Goal: Task Accomplishment & Management: Manage account settings

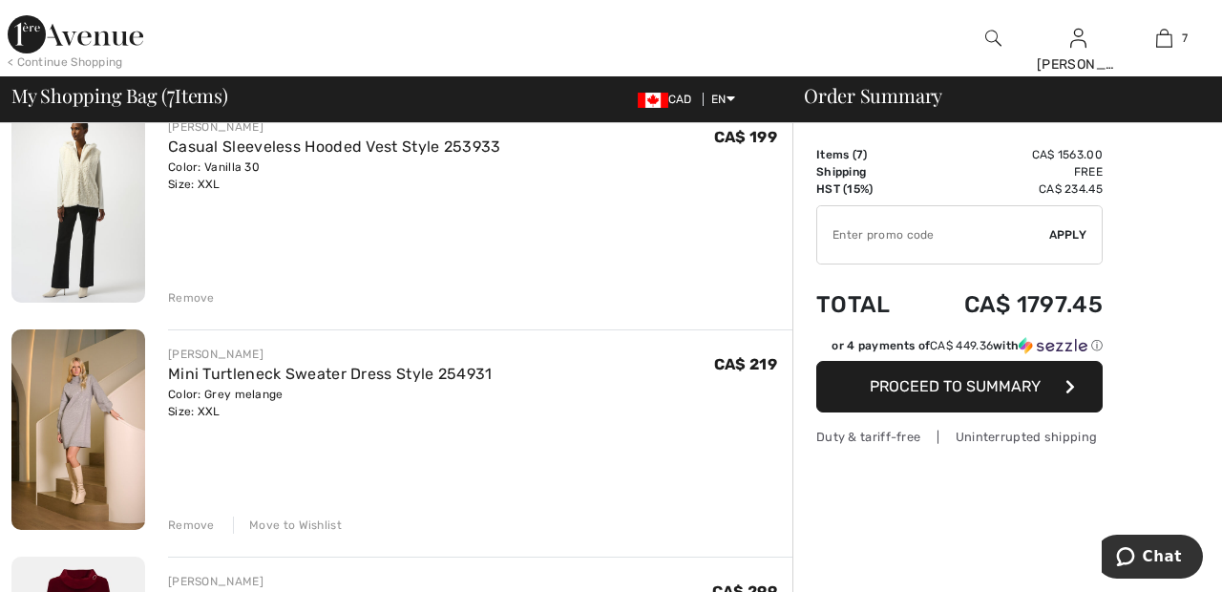
scroll to position [632, 0]
click at [191, 517] on div "Remove" at bounding box center [191, 523] width 47 height 17
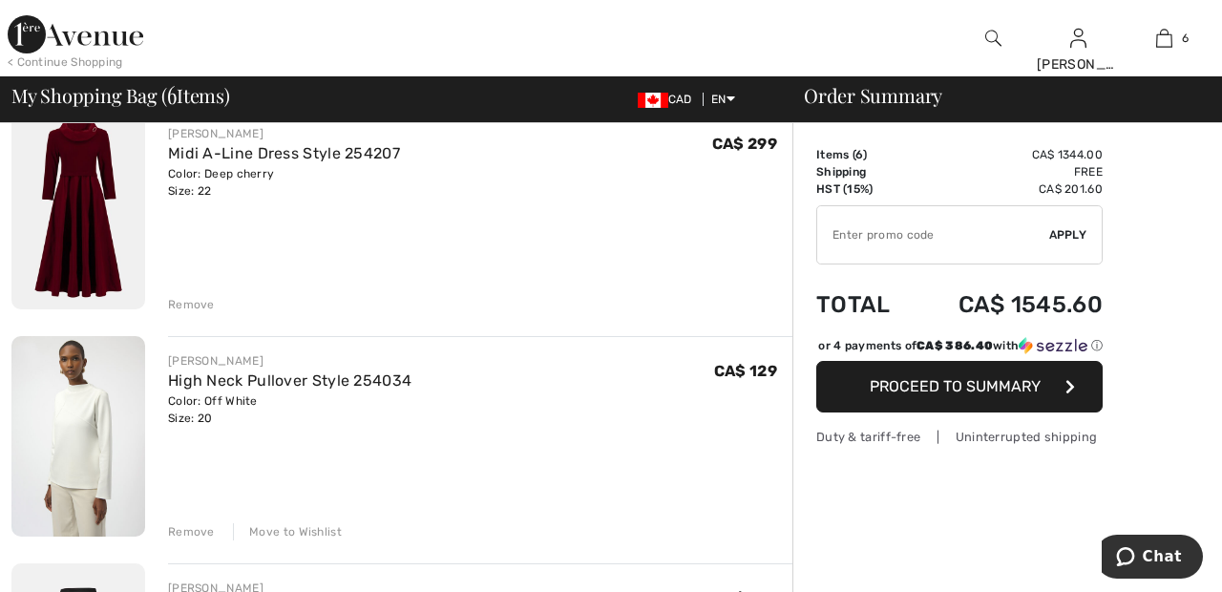
scroll to position [856, 0]
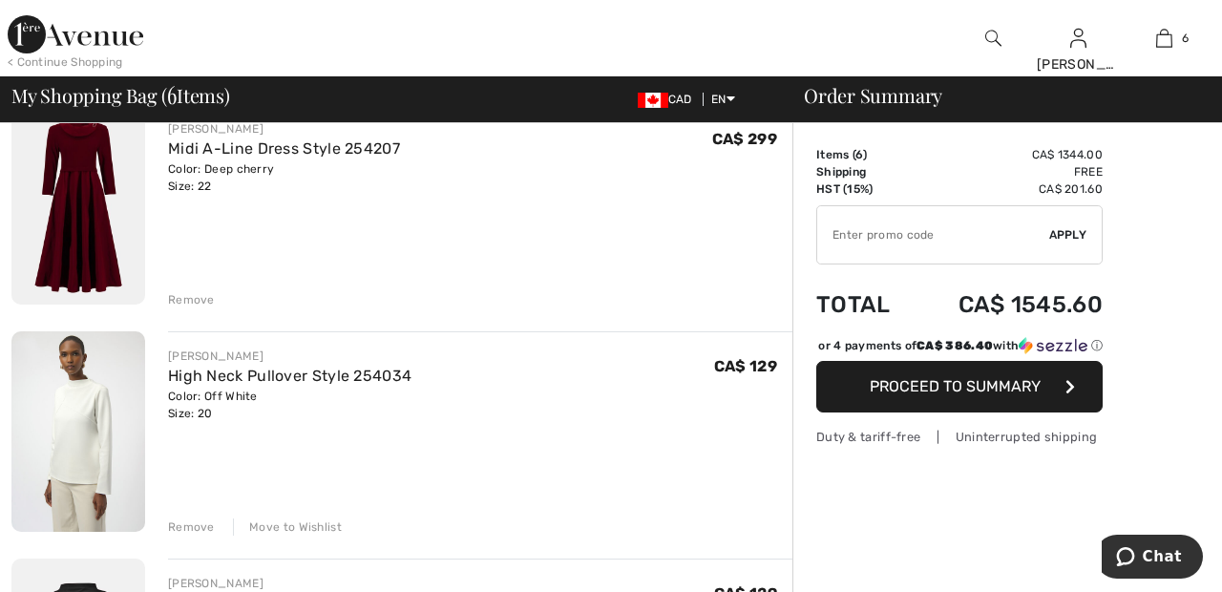
click at [195, 522] on div "Remove" at bounding box center [191, 526] width 47 height 17
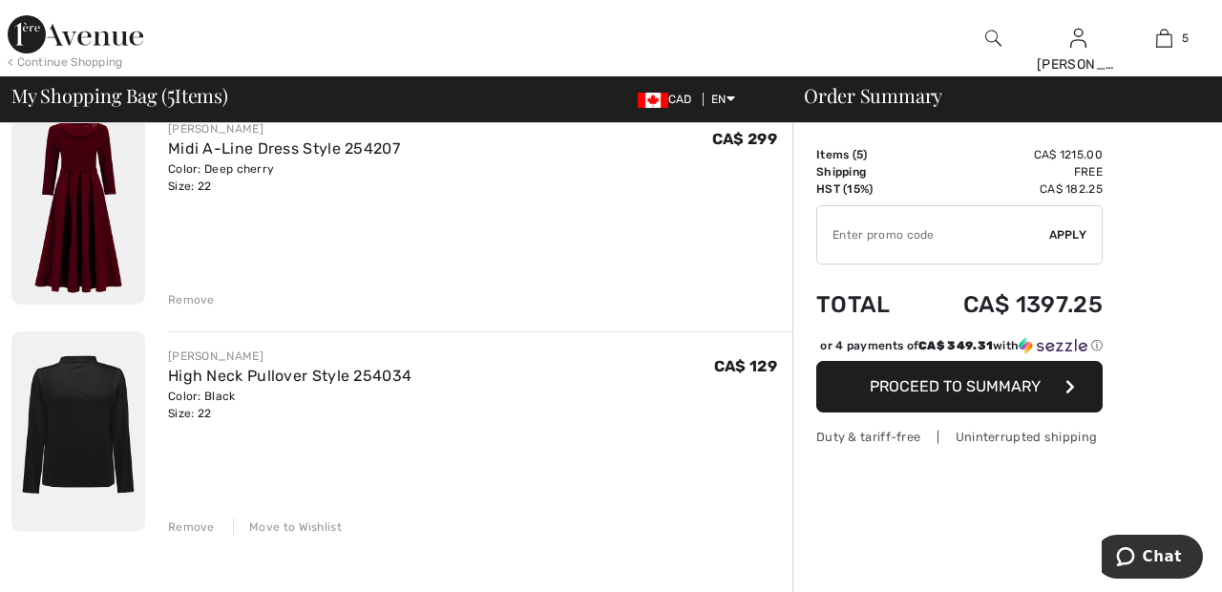
click at [204, 531] on div "Remove" at bounding box center [191, 526] width 47 height 17
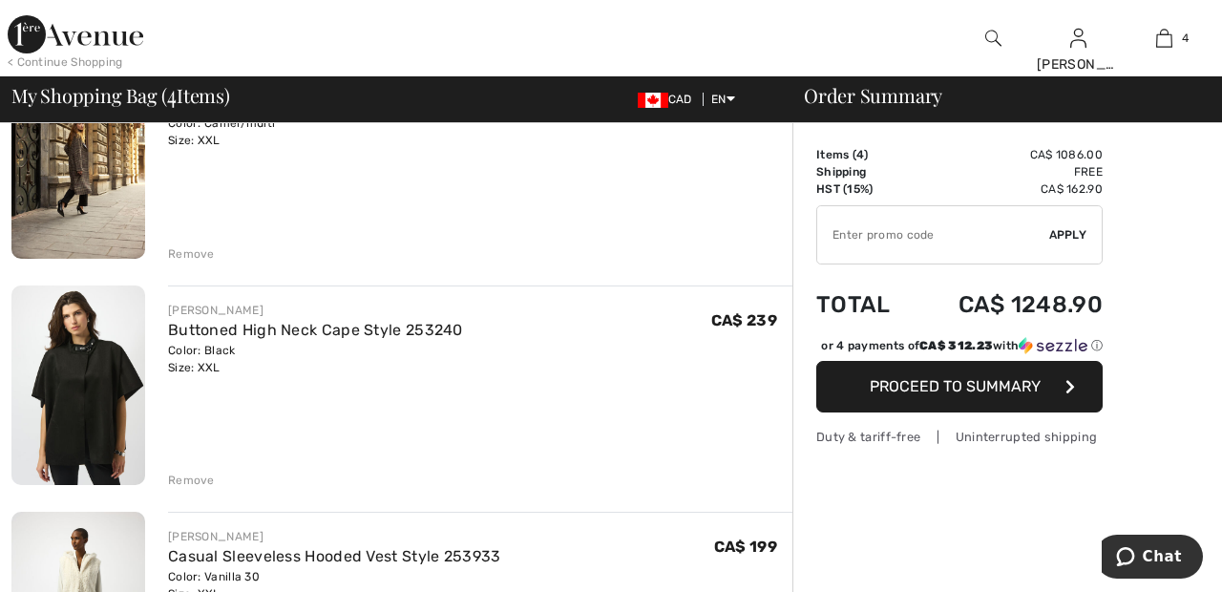
scroll to position [0, 0]
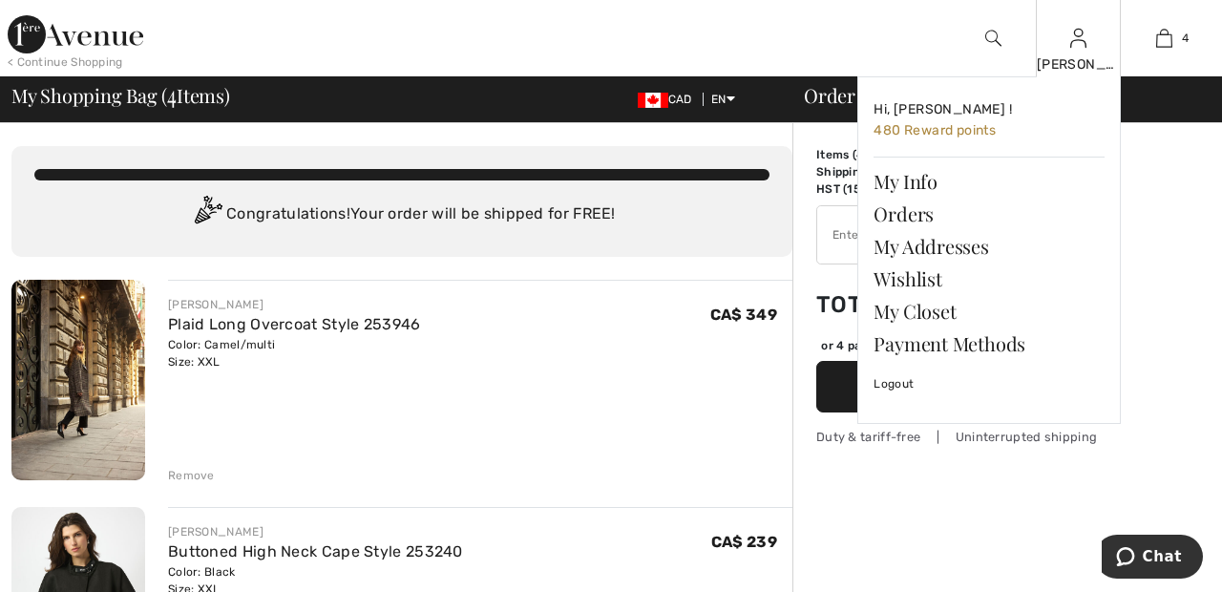
click at [1078, 45] on img at bounding box center [1078, 38] width 16 height 23
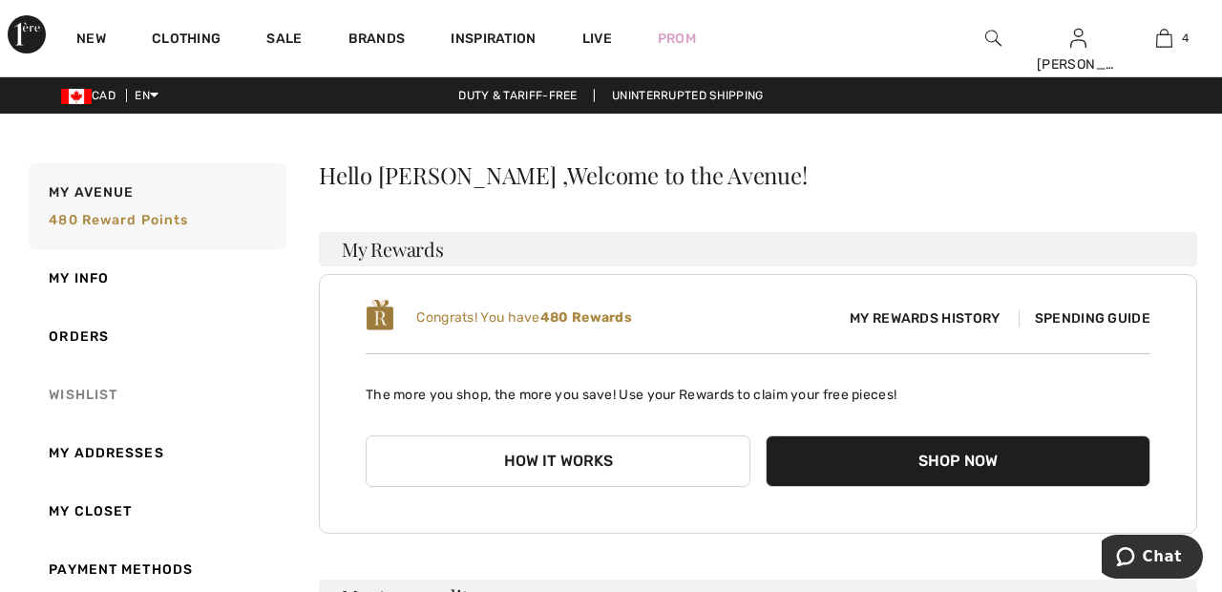
click at [104, 401] on link "Wishlist" at bounding box center [156, 395] width 262 height 58
